Goal: Find specific page/section: Find specific page/section

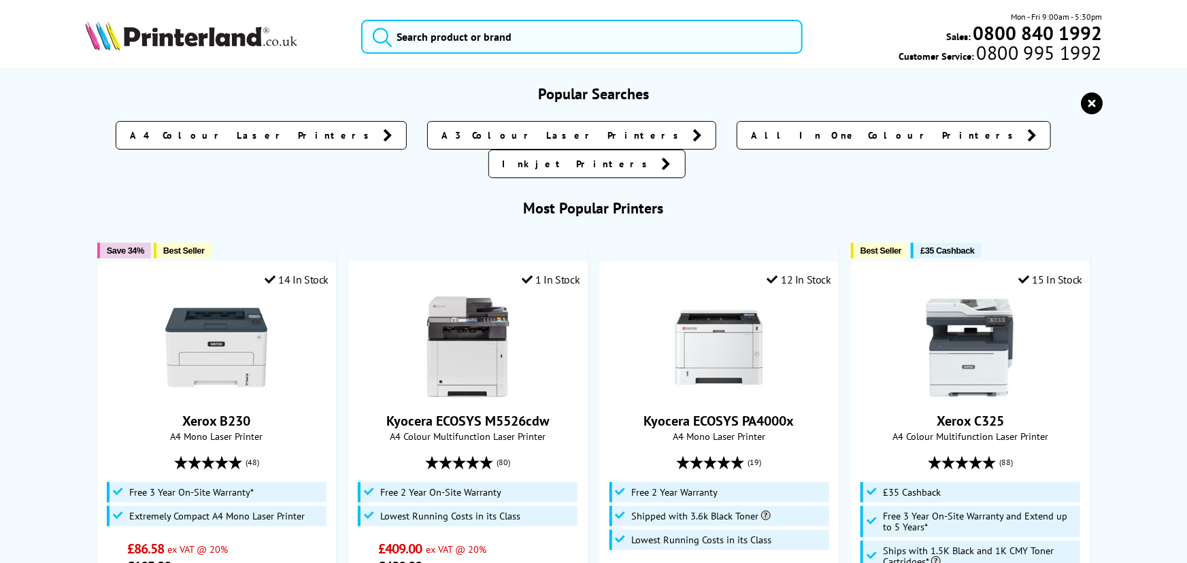
type input "h"
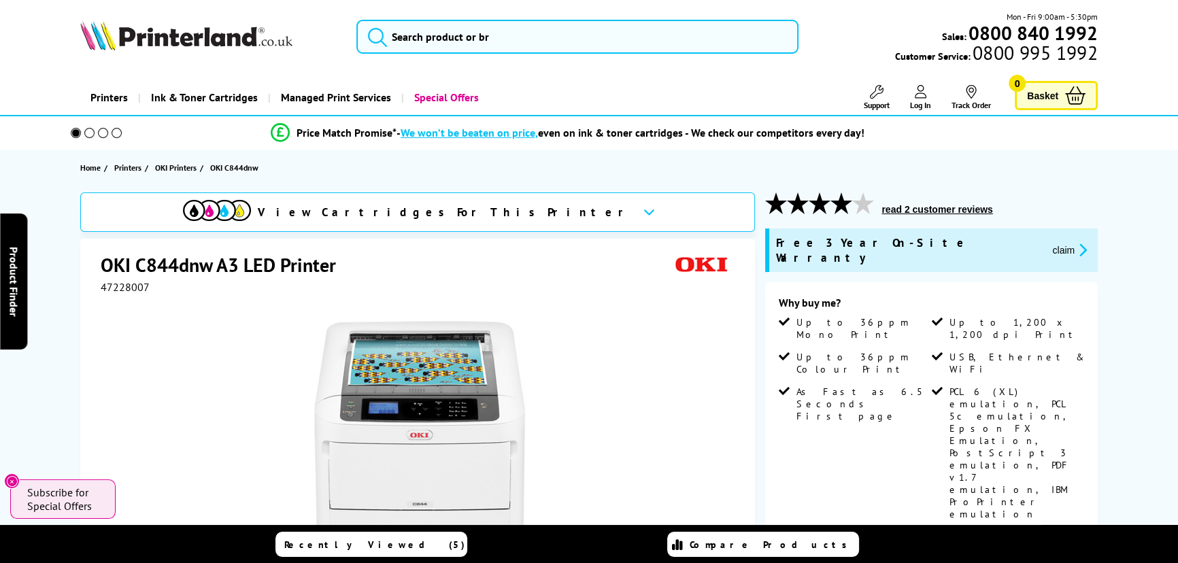
type input "9"
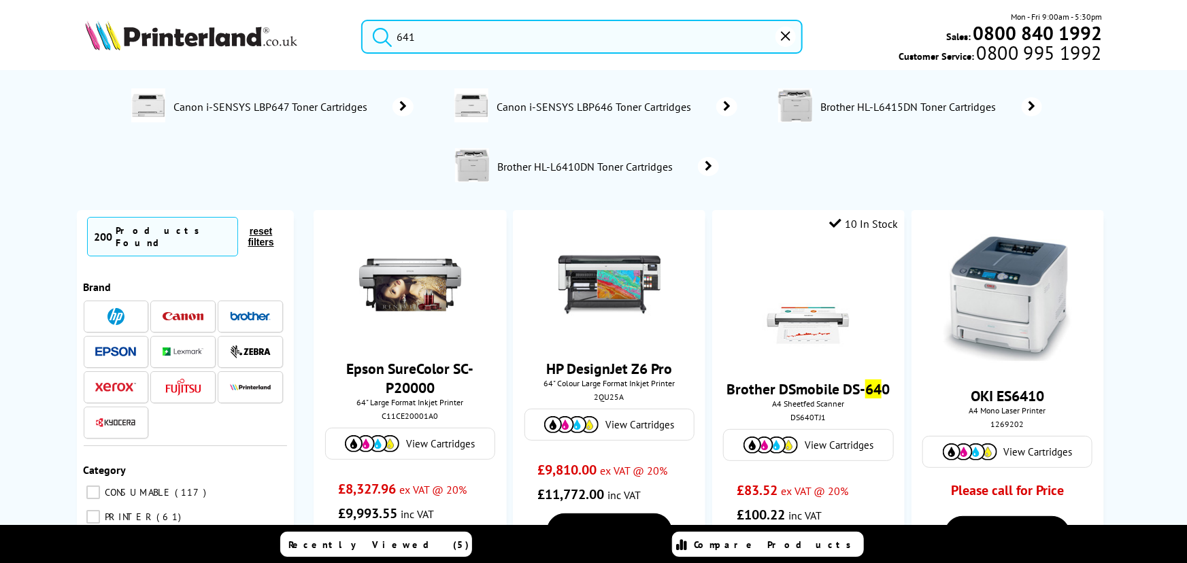
type input "6415"
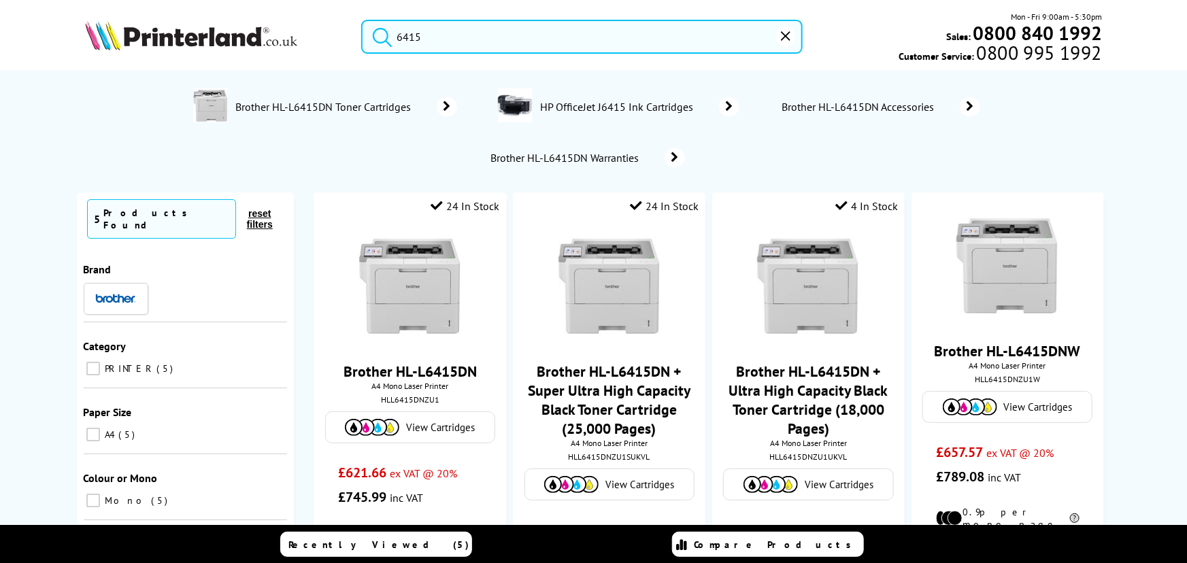
drag, startPoint x: 531, startPoint y: 43, endPoint x: 101, endPoint y: 22, distance: 430.4
click at [115, 27] on div "6415 Mon - Fri 9:00am - 5:30pm Sales: 0800 840 1992 Customer Service: 0800 995 …" at bounding box center [594, 40] width 1088 height 60
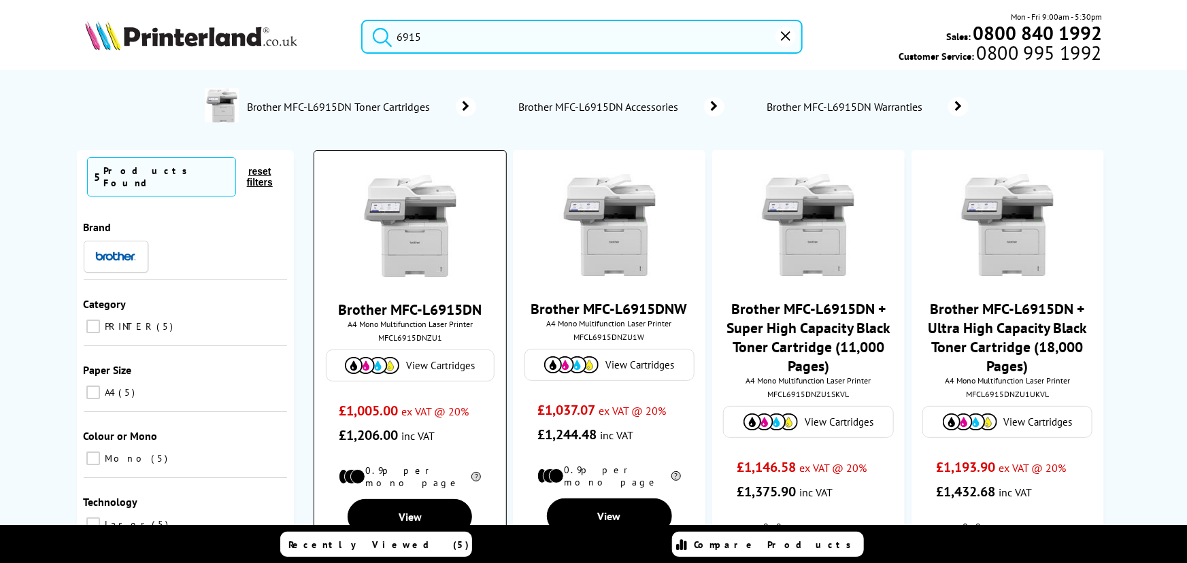
type input "6915"
drag, startPoint x: 435, startPoint y: 339, endPoint x: 361, endPoint y: 339, distance: 74.1
click at [361, 339] on div "MFCL6915DNZU1" at bounding box center [409, 338] width 171 height 10
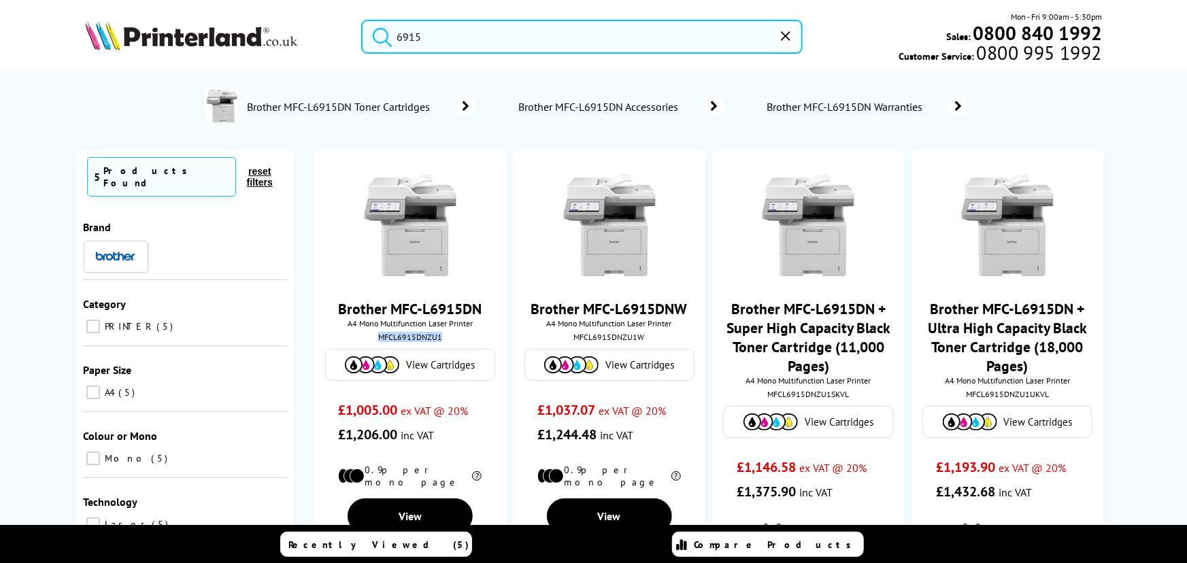
copy div "MFCL6915DNZU1"
